Goal: Task Accomplishment & Management: Manage account settings

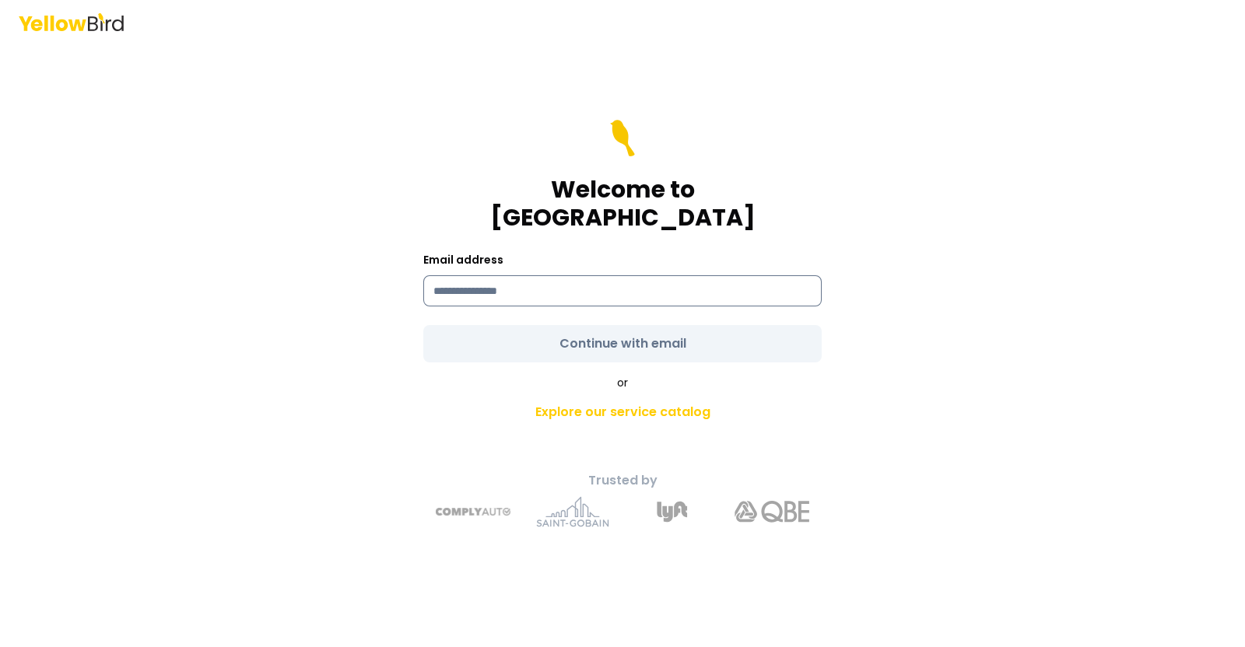
click at [514, 275] on input at bounding box center [622, 290] width 398 height 31
click at [603, 285] on input "**********" at bounding box center [622, 290] width 398 height 31
type input "*"
type input "**********"
click at [580, 328] on form "**********" at bounding box center [622, 241] width 398 height 243
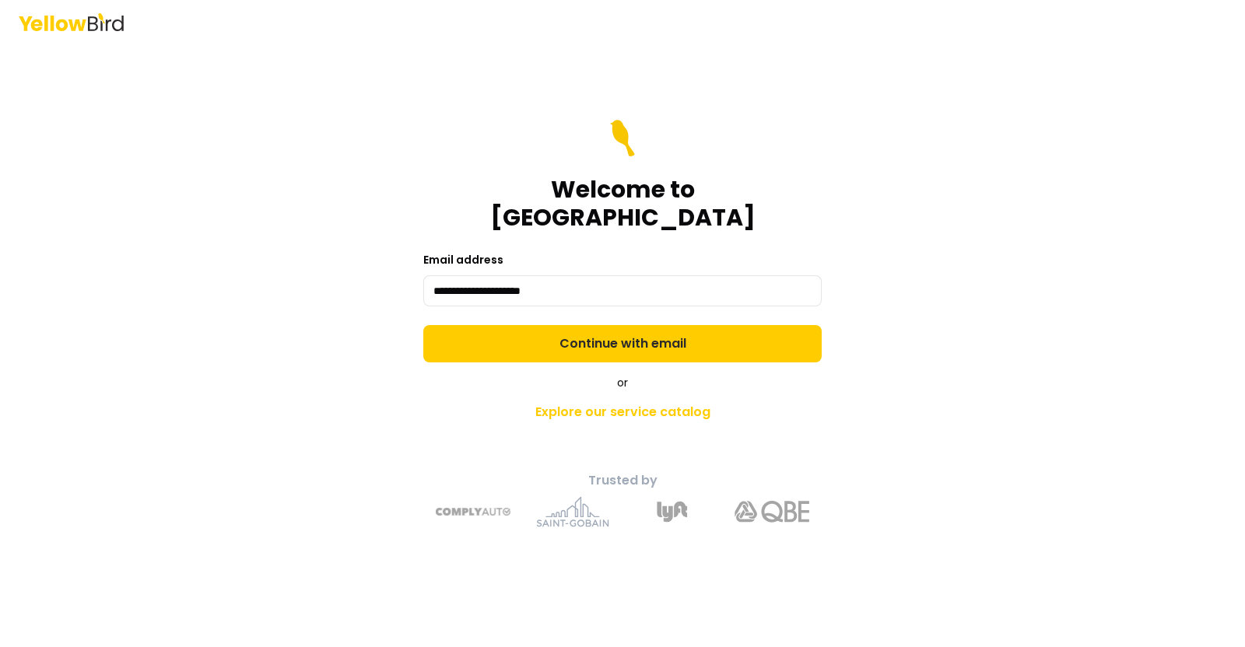
click at [580, 328] on button "Continue with email" at bounding box center [622, 343] width 398 height 37
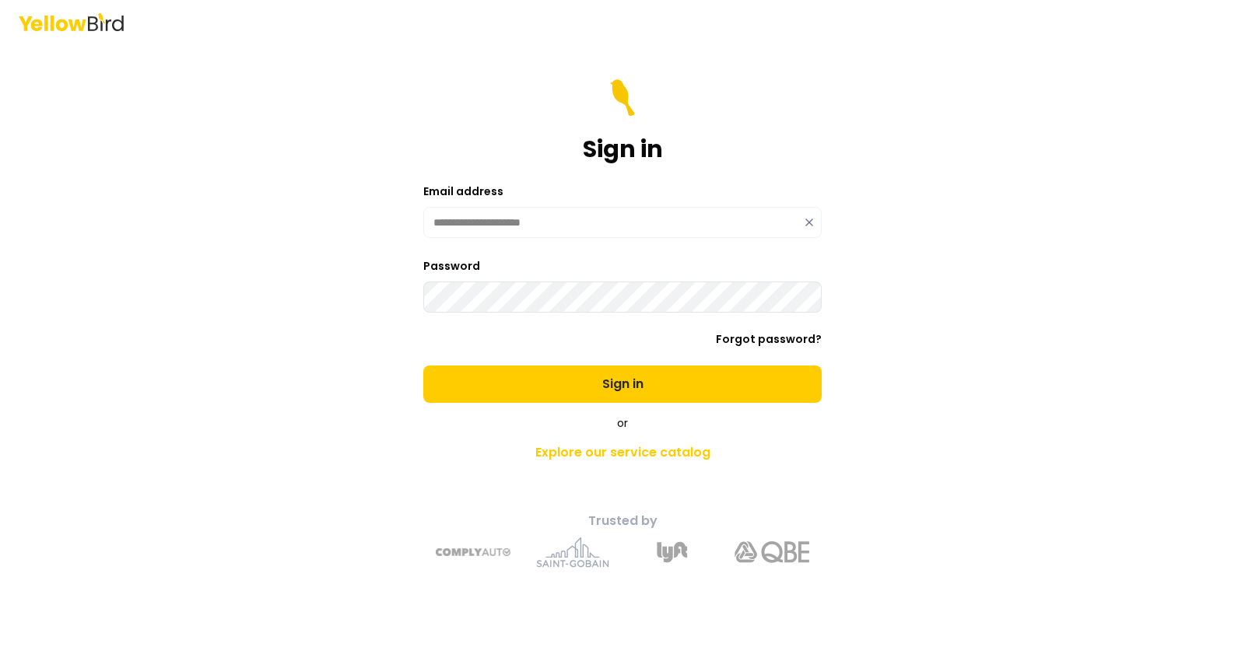
click at [423, 366] on button "Sign in" at bounding box center [622, 384] width 398 height 37
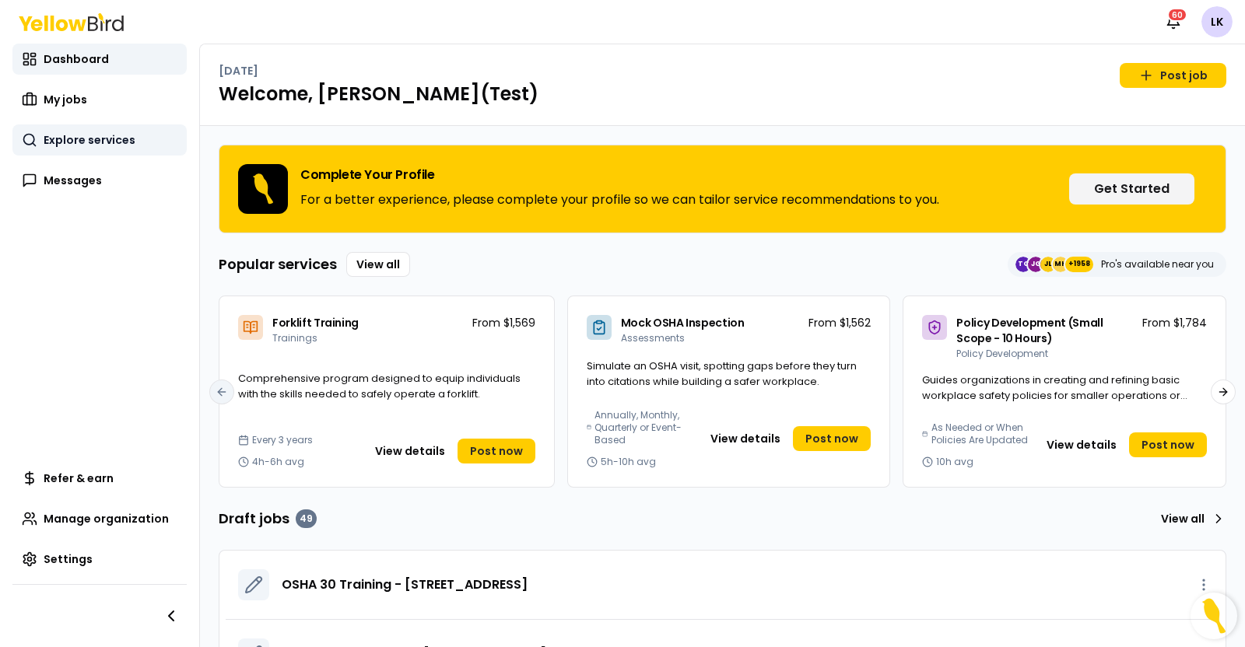
click at [77, 137] on span "Explore services" at bounding box center [90, 140] width 92 height 16
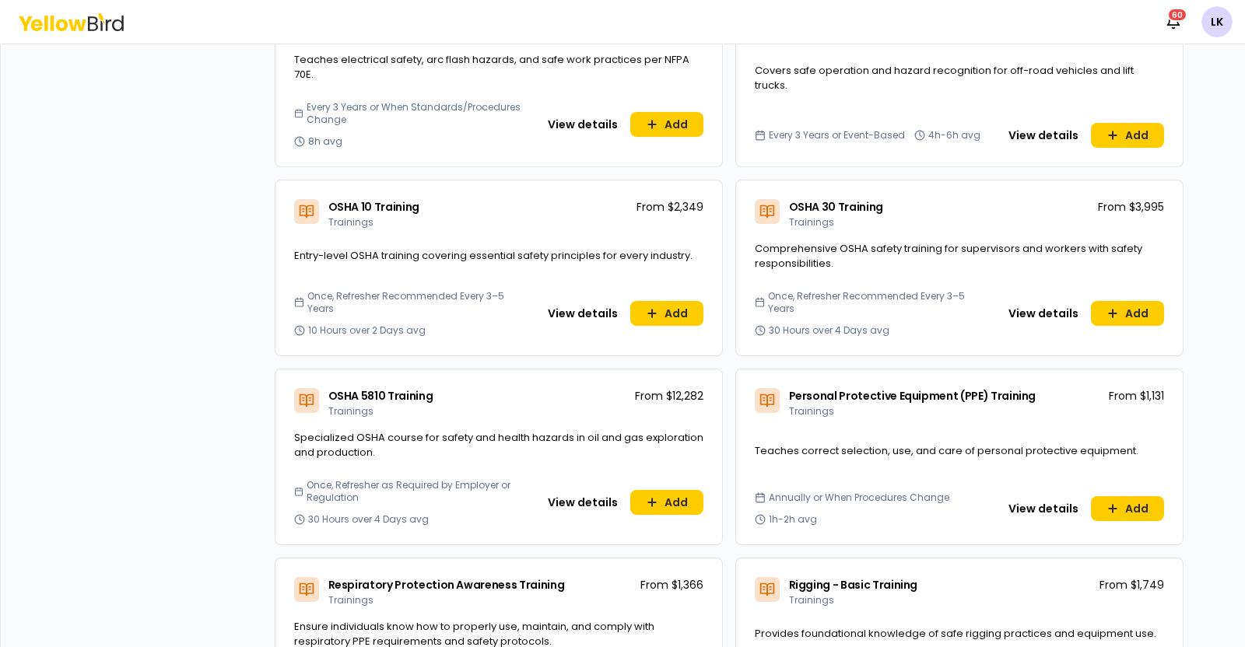
scroll to position [3890, 0]
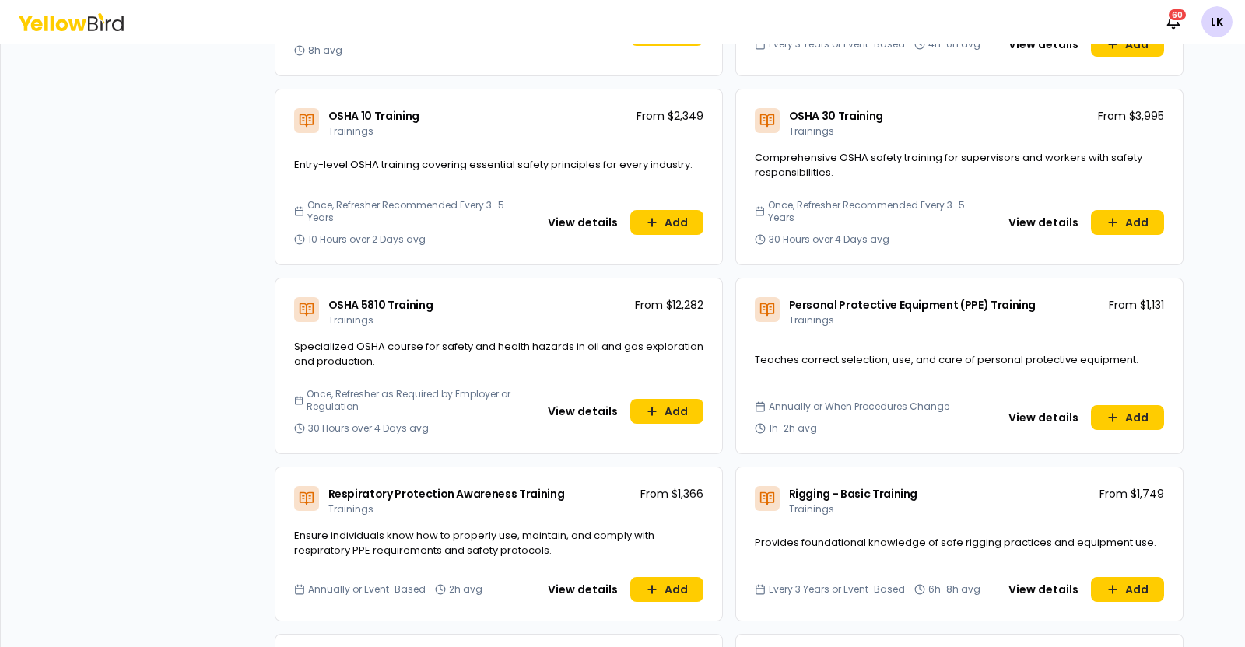
click at [1129, 90] on div "OSHA 30 Training Trainings From $3,995" at bounding box center [959, 119] width 447 height 61
click at [681, 108] on p "From $2,349" at bounding box center [669, 116] width 67 height 16
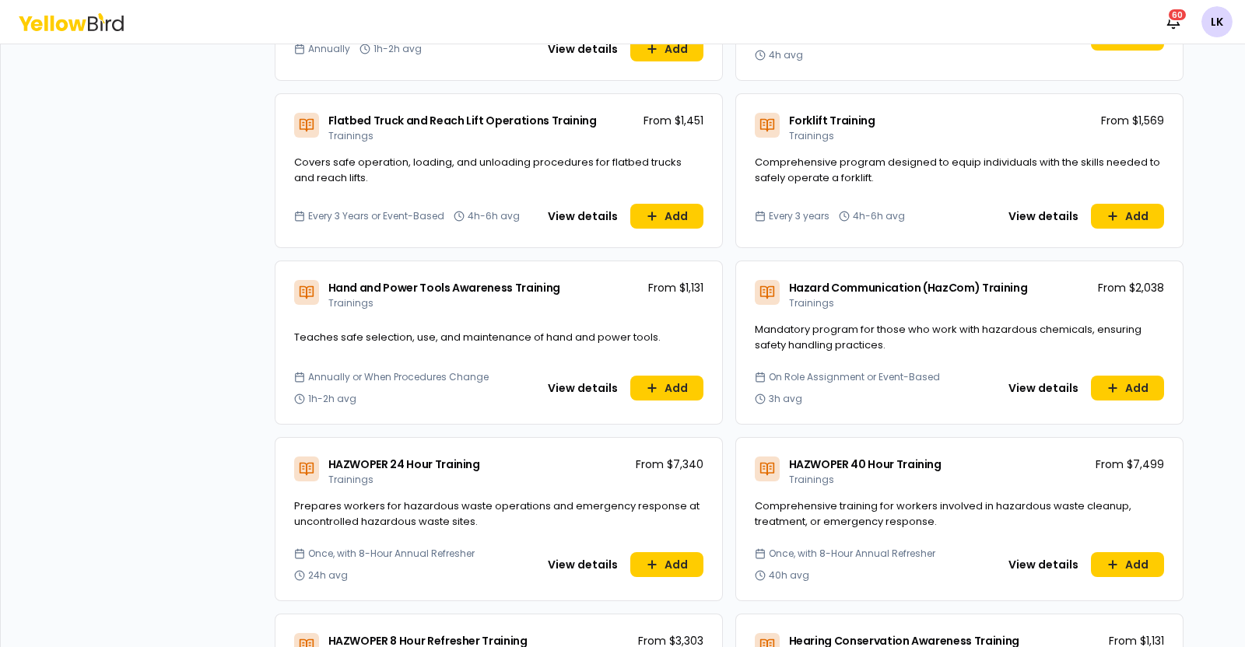
scroll to position [1555, 0]
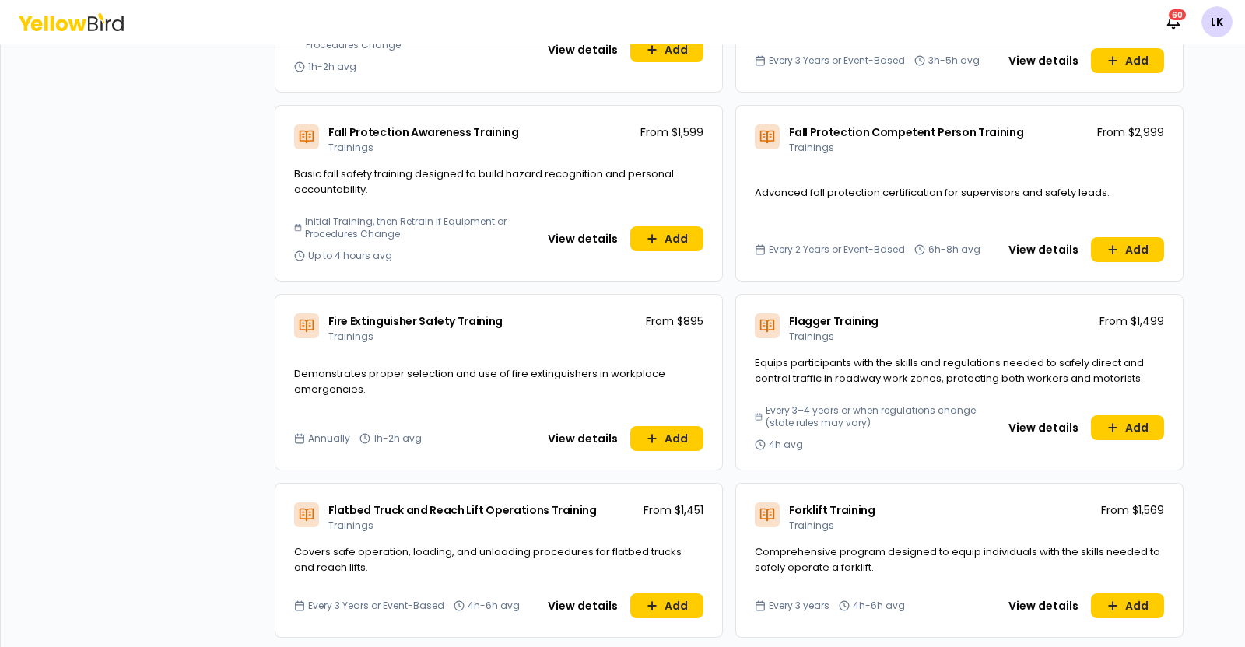
drag, startPoint x: 656, startPoint y: 134, endPoint x: 659, endPoint y: 151, distance: 17.4
click at [659, 151] on div "Fall Protection Awareness Training Trainings From $1,599" at bounding box center [498, 136] width 447 height 61
click at [677, 126] on p "From $1,599" at bounding box center [671, 132] width 63 height 16
click at [1130, 129] on p "From $2,999" at bounding box center [1130, 132] width 67 height 16
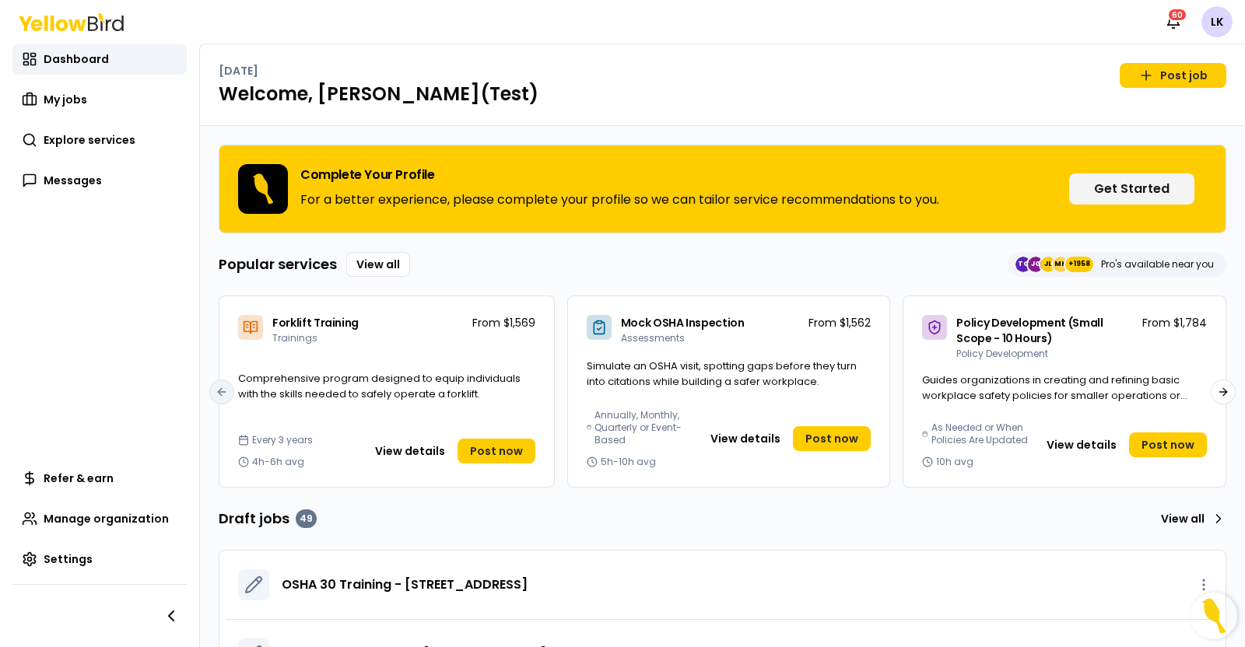
click at [826, 50] on div "Friday, September 19 Post job Welcome, Lucas(Test)" at bounding box center [722, 85] width 1045 height 82
click at [1228, 29] on html "Notifications 60 LK Dashboard My jobs Explore services Messages Refer & earn Ma…" at bounding box center [622, 323] width 1245 height 647
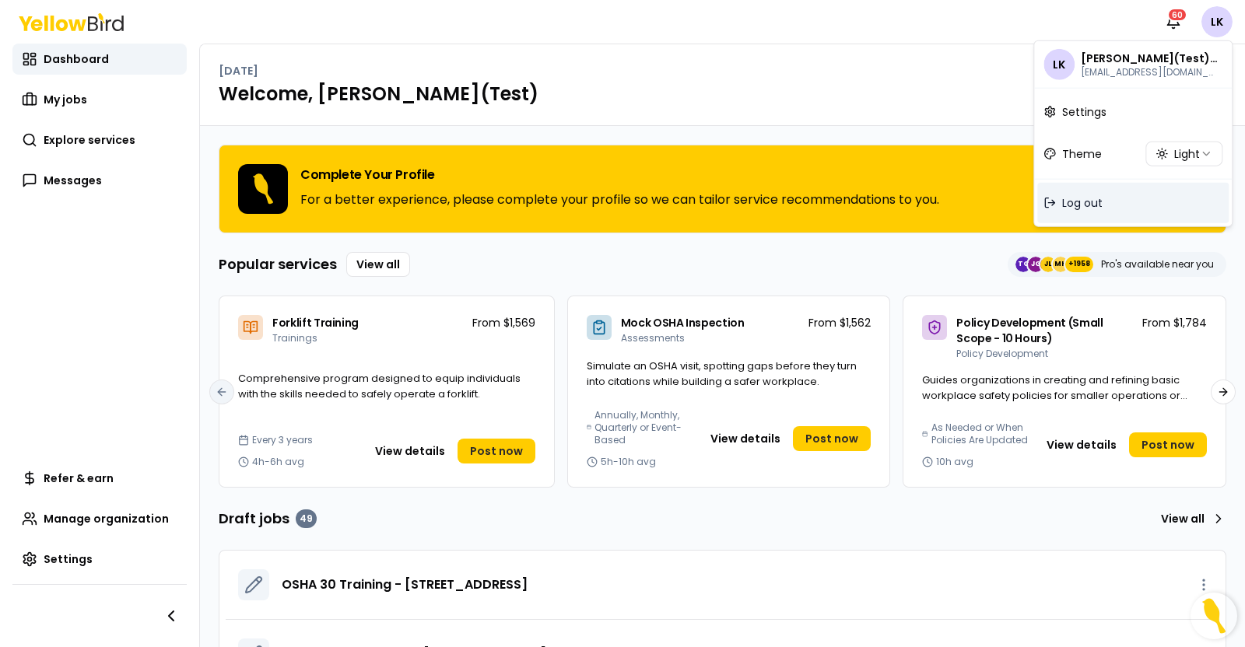
click at [1126, 200] on div "Log out" at bounding box center [1132, 203] width 191 height 40
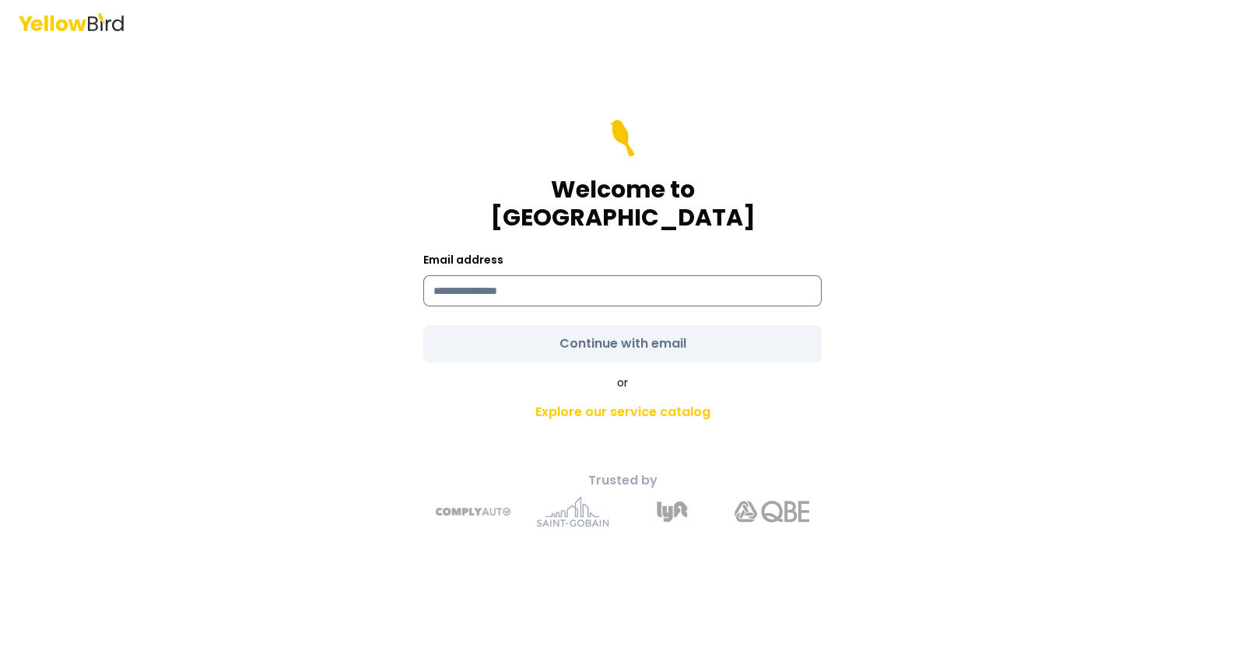
click at [586, 275] on input at bounding box center [622, 290] width 398 height 31
type input "**********"
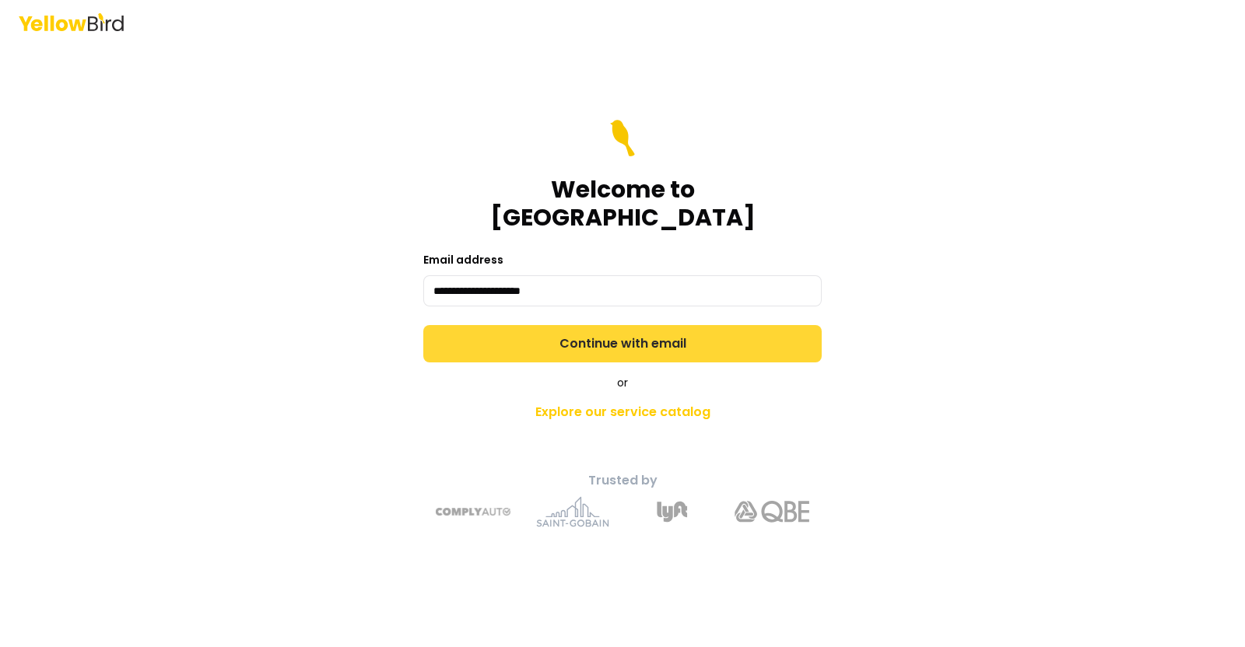
click at [619, 328] on form "**********" at bounding box center [622, 241] width 398 height 243
click at [619, 328] on button "Continue with email" at bounding box center [622, 343] width 398 height 37
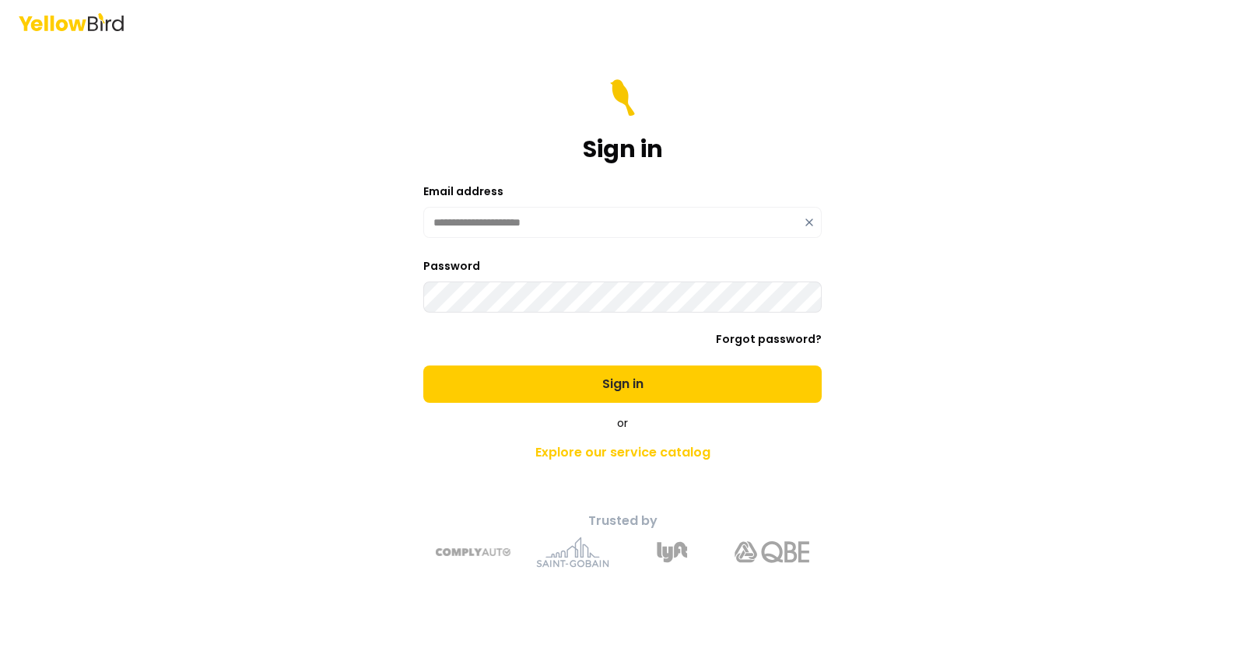
click at [423, 366] on button "Sign in" at bounding box center [622, 384] width 398 height 37
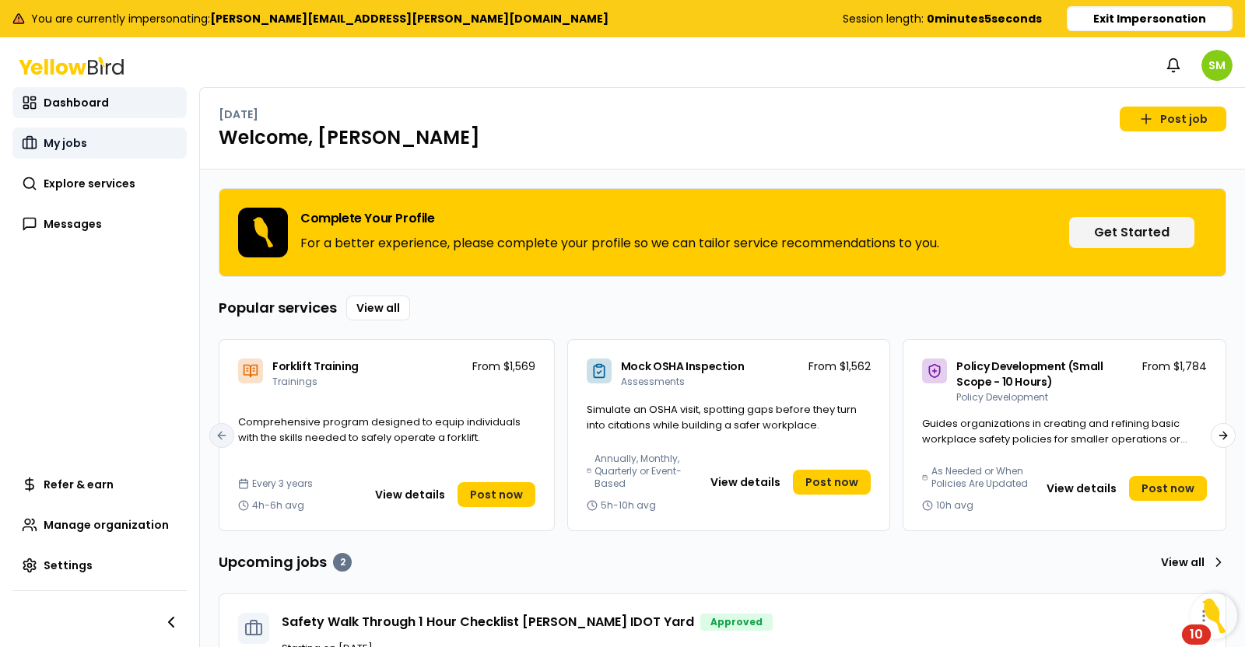
click at [79, 134] on link "My jobs" at bounding box center [99, 143] width 174 height 31
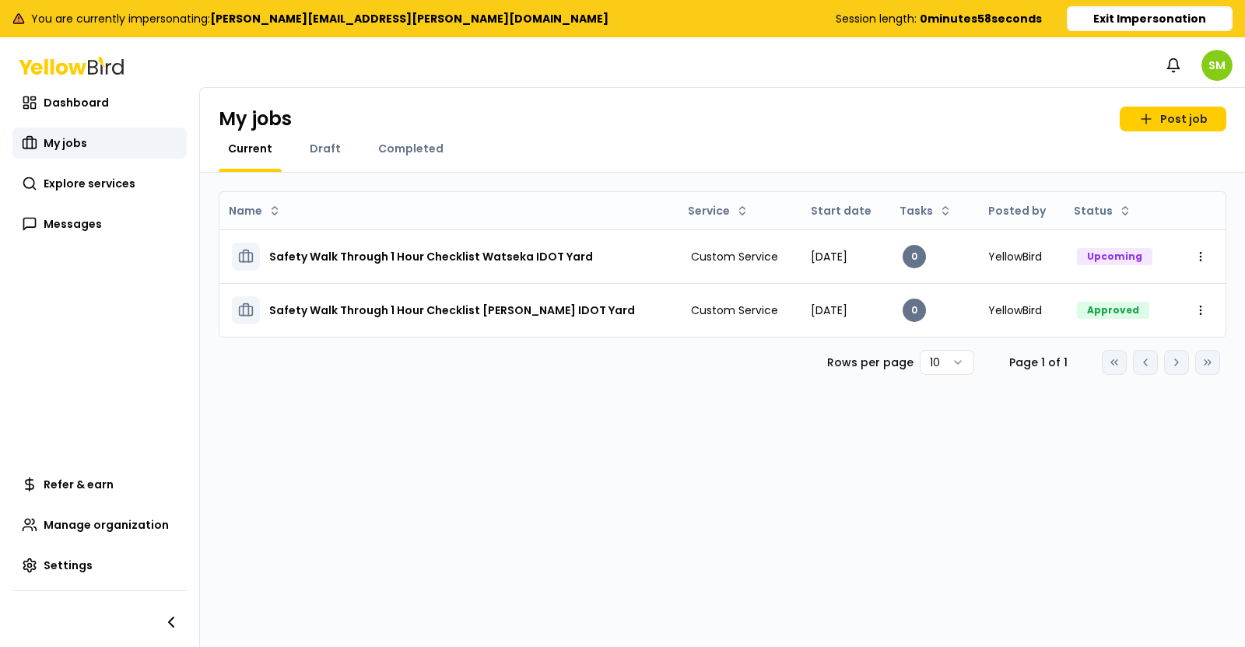
click at [613, 136] on div "My jobs Post job Current Draft Completed" at bounding box center [722, 130] width 1045 height 85
click at [568, 387] on div "Name Service Start date Tasks Posted by Status Safety Walk Through 1 Hour Check…" at bounding box center [722, 413] width 1045 height 481
click at [678, 447] on div "Name Service Start date Tasks Posted by Status Safety Walk Through 1 Hour Check…" at bounding box center [722, 413] width 1045 height 481
click at [1095, 21] on button "Exit Impersonation" at bounding box center [1150, 18] width 166 height 25
